Goal: Feedback & Contribution: Contribute content

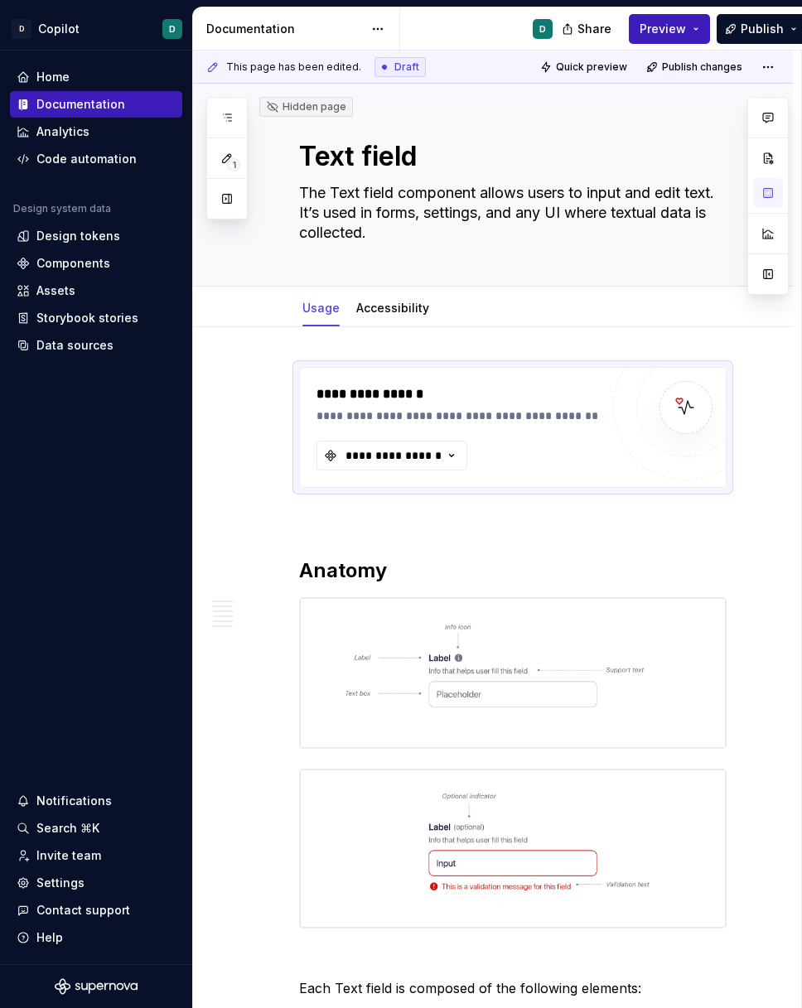
scroll to position [3851, 0]
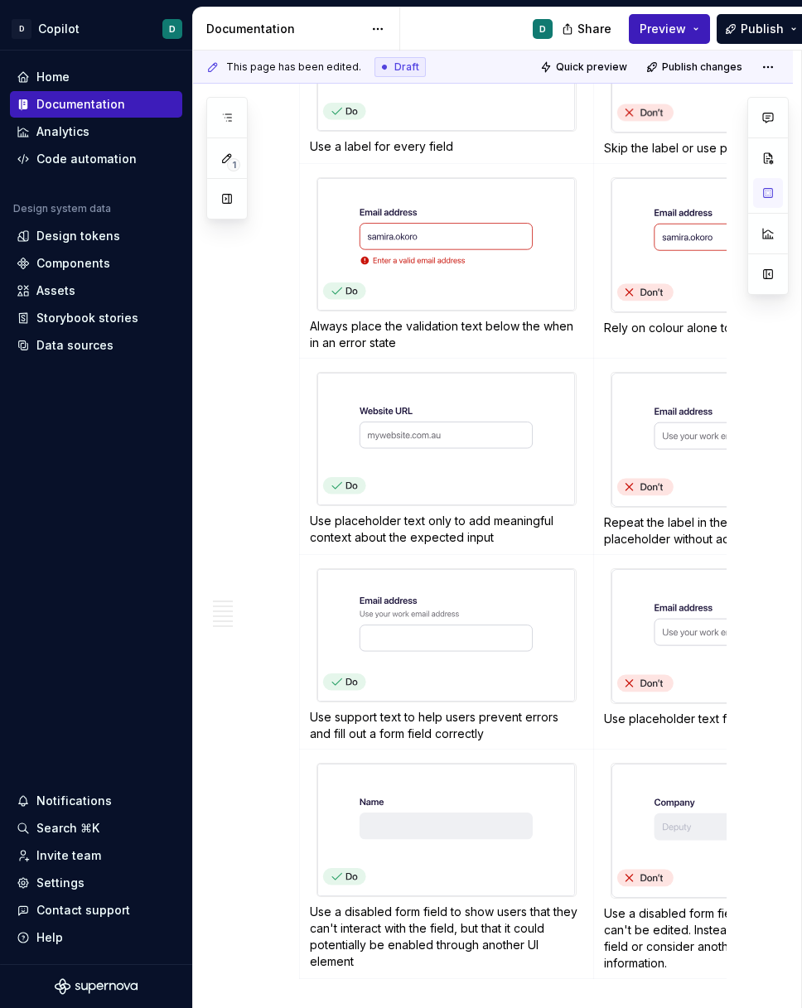
type textarea "*"
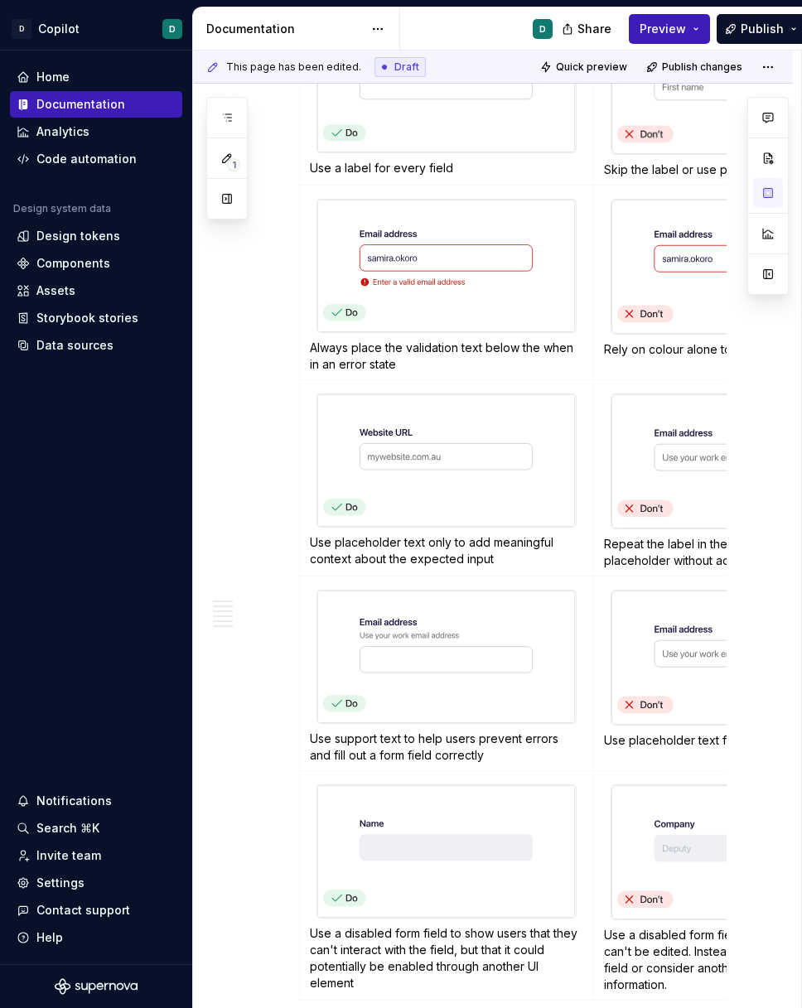
scroll to position [4241, 0]
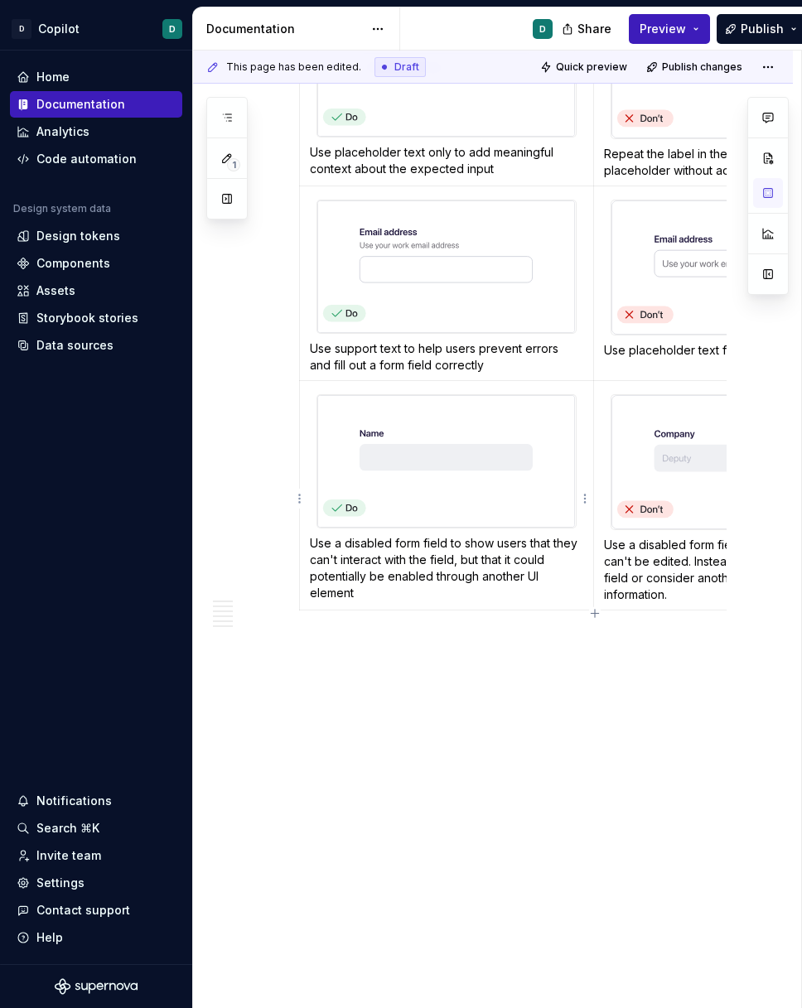
click at [405, 581] on p "Use a disabled form field to show users that they can't interact with the field…" at bounding box center [446, 568] width 273 height 66
click at [684, 573] on p "Use a disabled form field to show information that can't be edited. Instead, us…" at bounding box center [742, 570] width 277 height 66
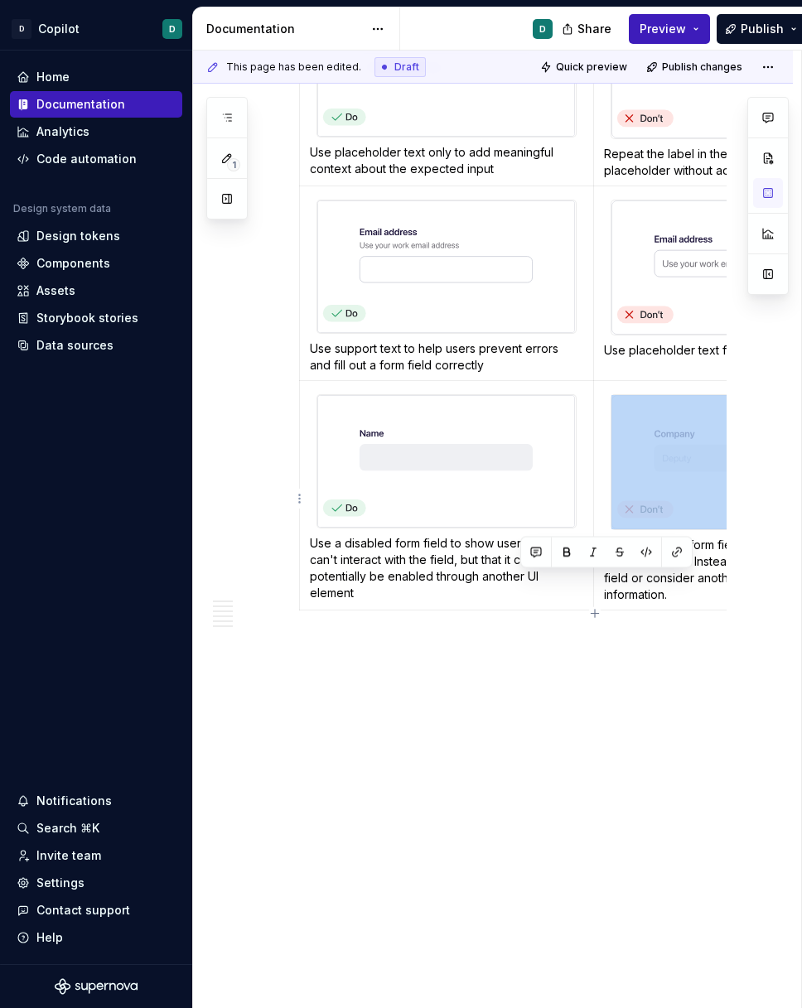
click at [684, 573] on p "Use a disabled form field to show information that can't be edited. Instead, us…" at bounding box center [742, 570] width 277 height 66
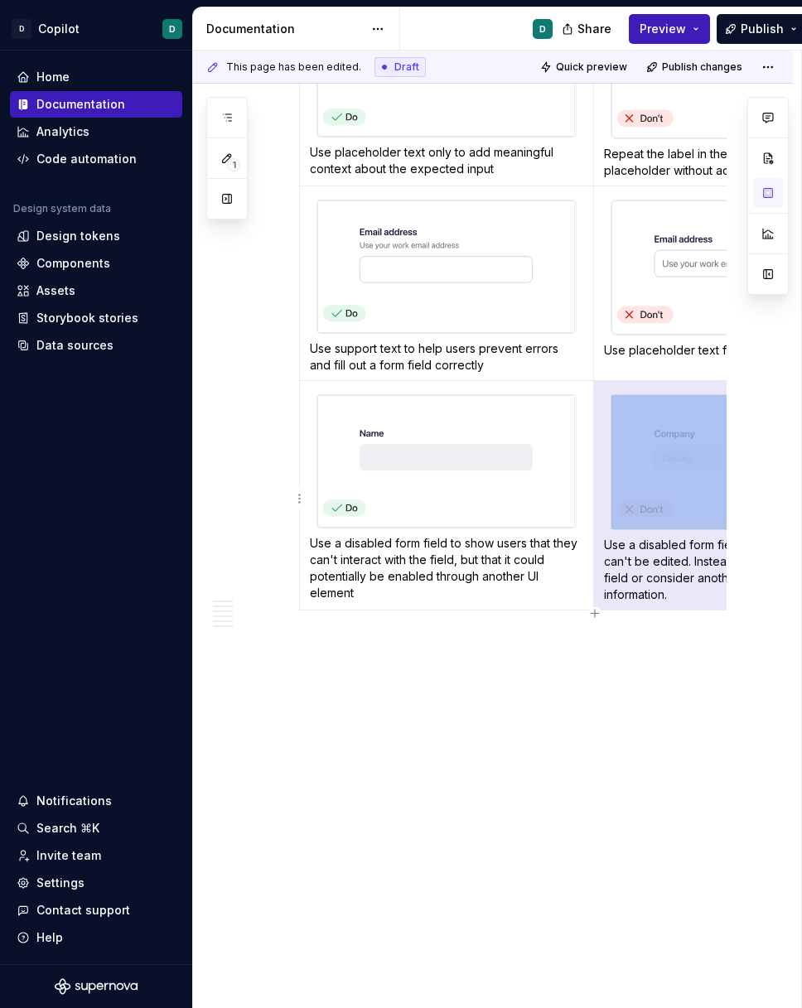
click at [676, 594] on p "Use a disabled form field to show information that can't be edited. Instead, us…" at bounding box center [742, 570] width 277 height 66
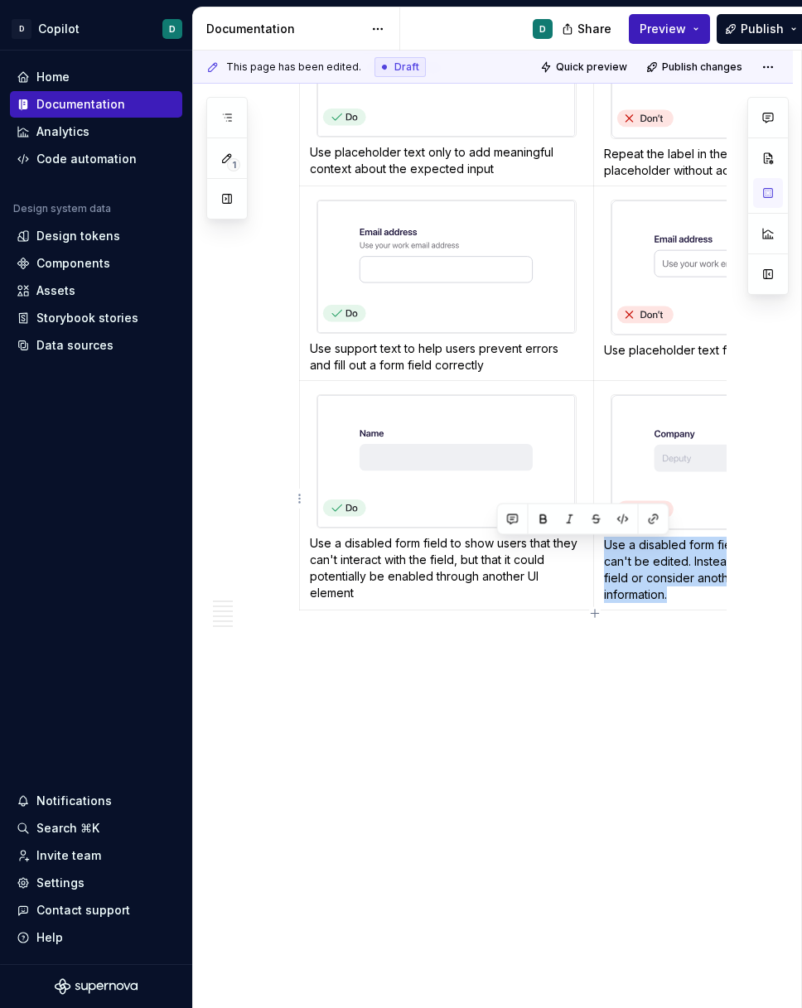
drag, startPoint x: 615, startPoint y: 574, endPoint x: 606, endPoint y: 548, distance: 27.8
click at [606, 548] on p "Use a disabled form field to show information that can't be edited. Instead, us…" at bounding box center [742, 570] width 277 height 66
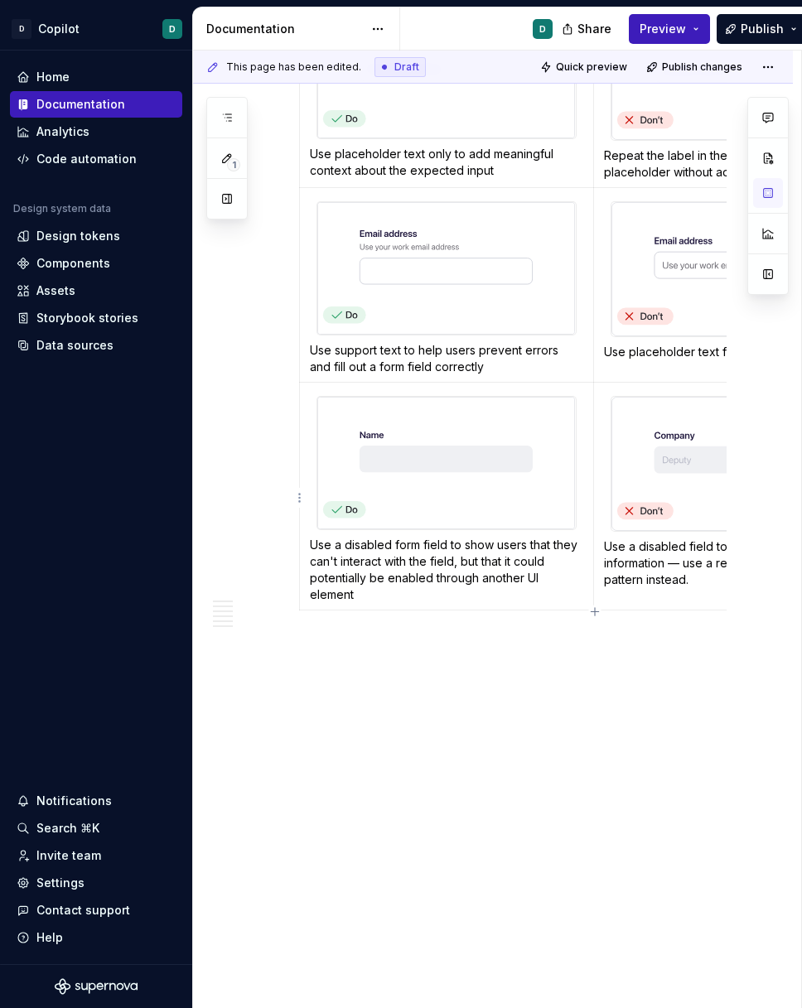
click at [677, 567] on p "Use a disabled field to display uneditable information — use a read-only field …" at bounding box center [742, 563] width 277 height 50
click at [350, 595] on p "Use a disabled form field to show users that they can't interact with the field…" at bounding box center [446, 570] width 273 height 66
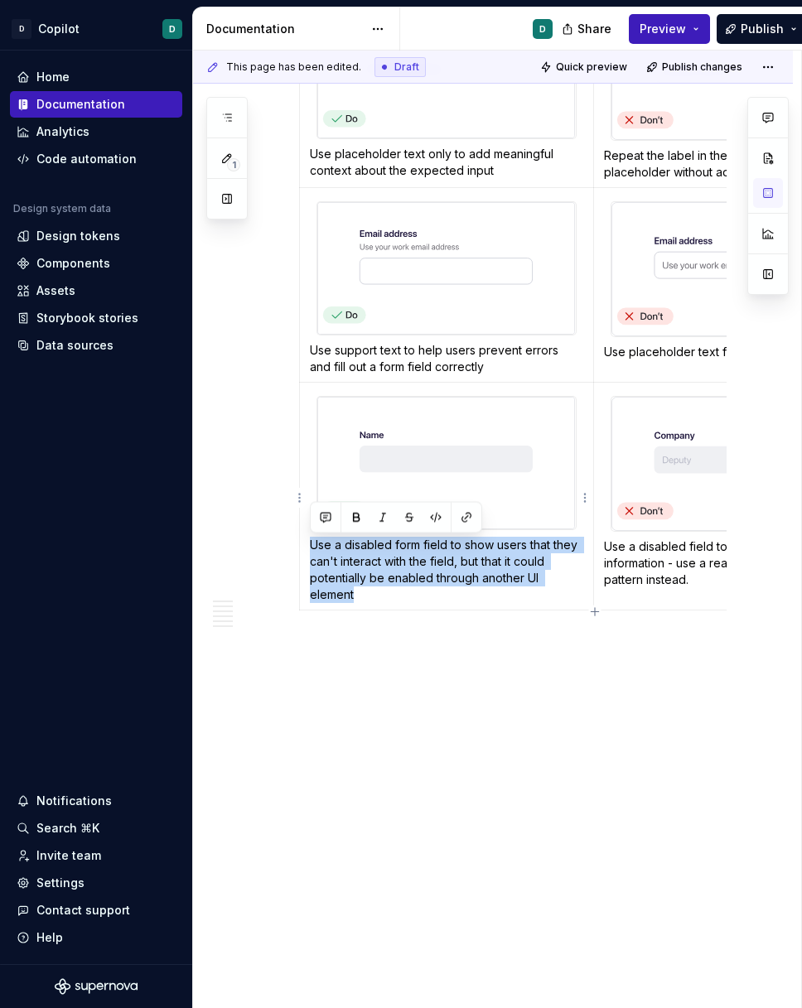
drag, startPoint x: 364, startPoint y: 597, endPoint x: 310, endPoint y: 551, distance: 71.1
click at [310, 551] on p "Use a disabled form field to show users that they can't interact with the field…" at bounding box center [446, 570] width 273 height 66
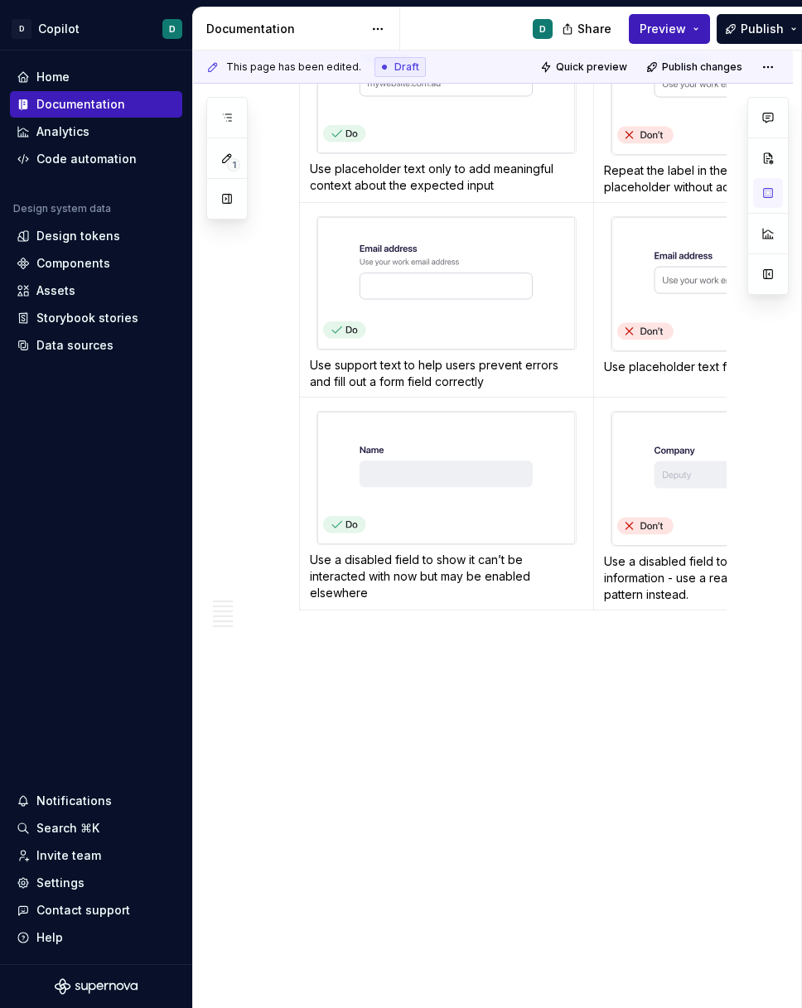
scroll to position [4240, 0]
click at [703, 582] on p "Use a disabled field to display uneditable information - use a read-only field …" at bounding box center [742, 578] width 277 height 50
click at [754, 34] on span "Publish" at bounding box center [762, 29] width 43 height 17
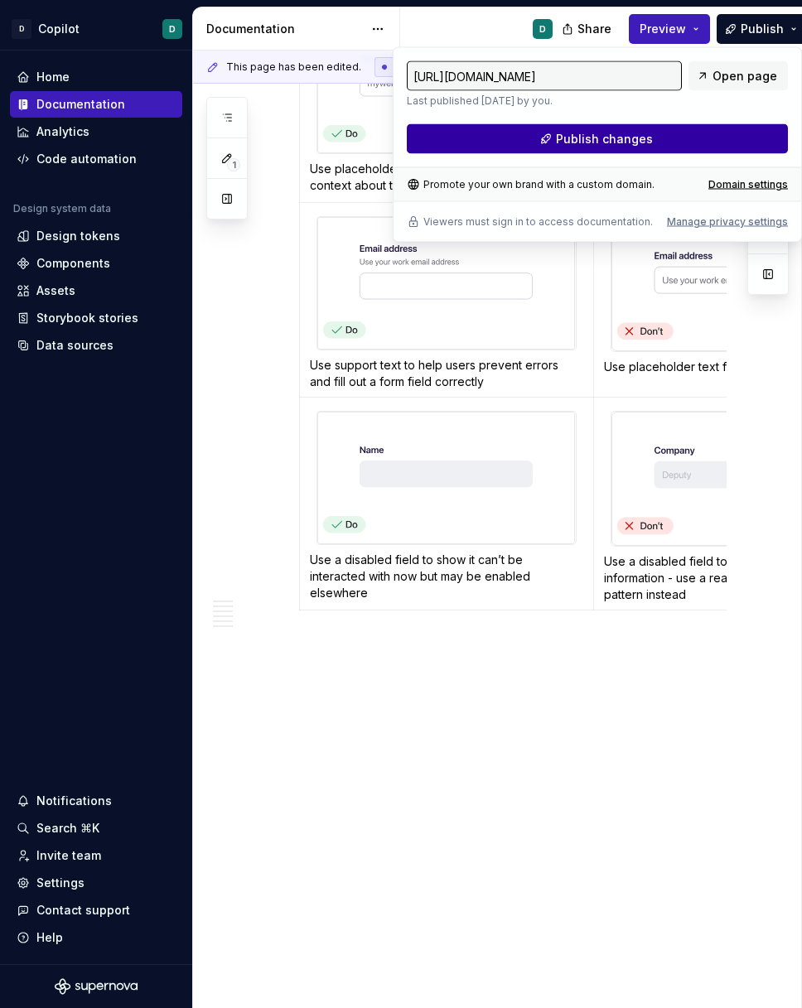
click at [669, 145] on button "Publish changes" at bounding box center [597, 139] width 381 height 30
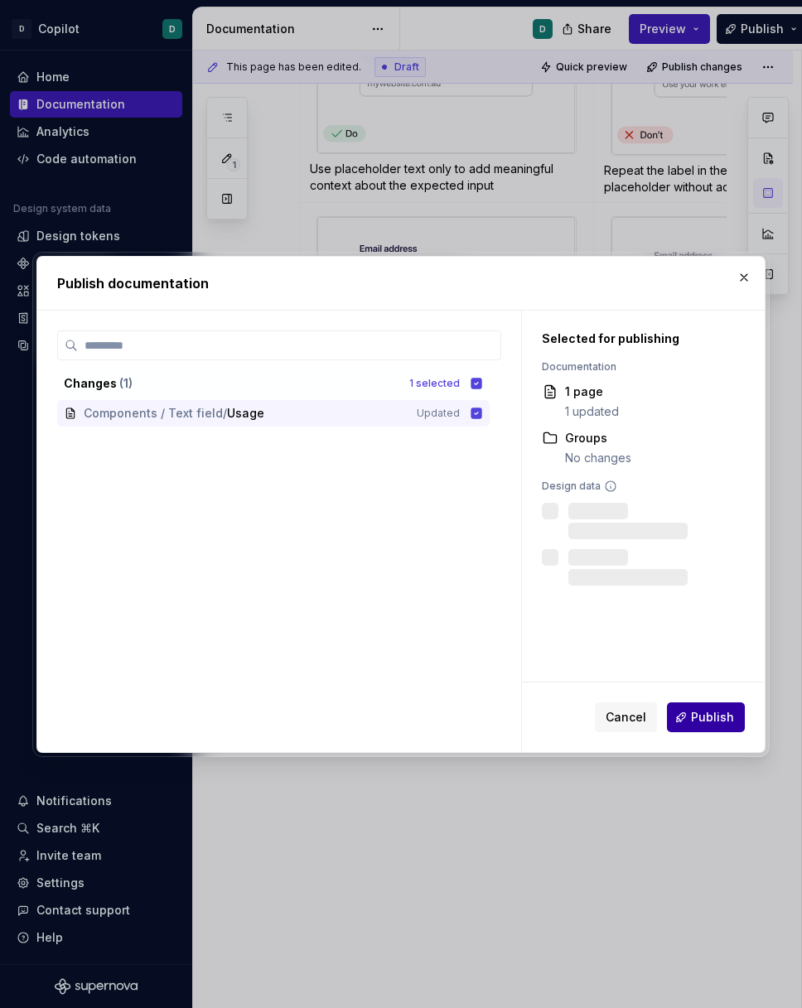
click at [729, 714] on span "Publish" at bounding box center [712, 717] width 43 height 17
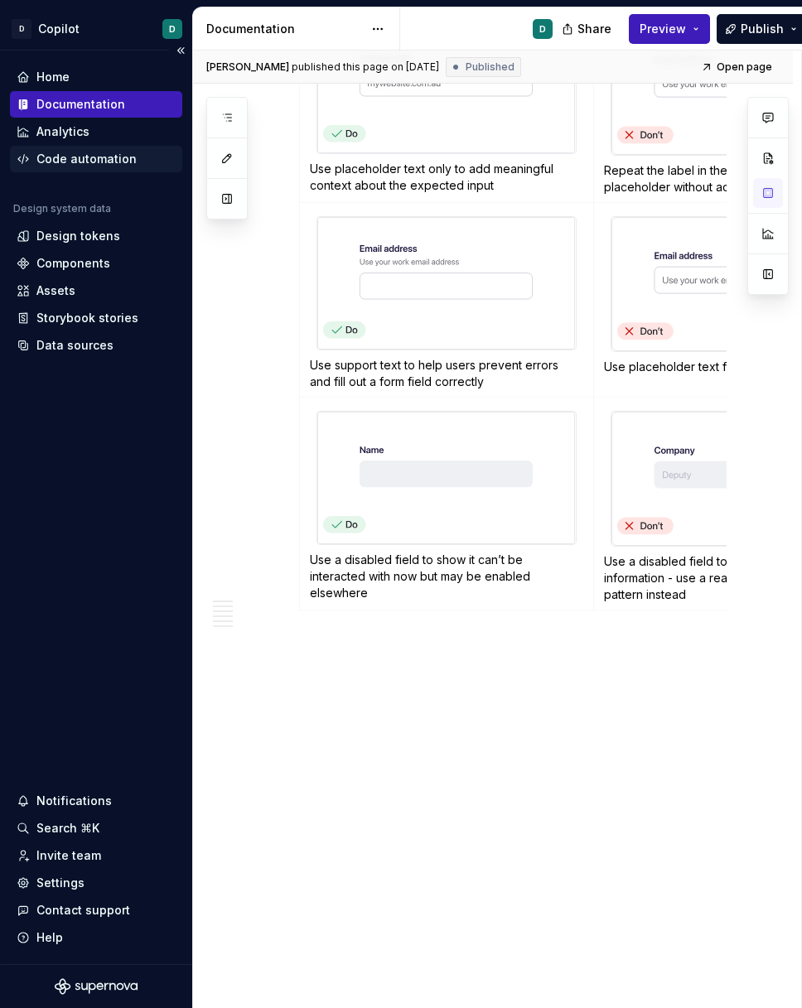
type textarea "*"
